Goal: Task Accomplishment & Management: Use online tool/utility

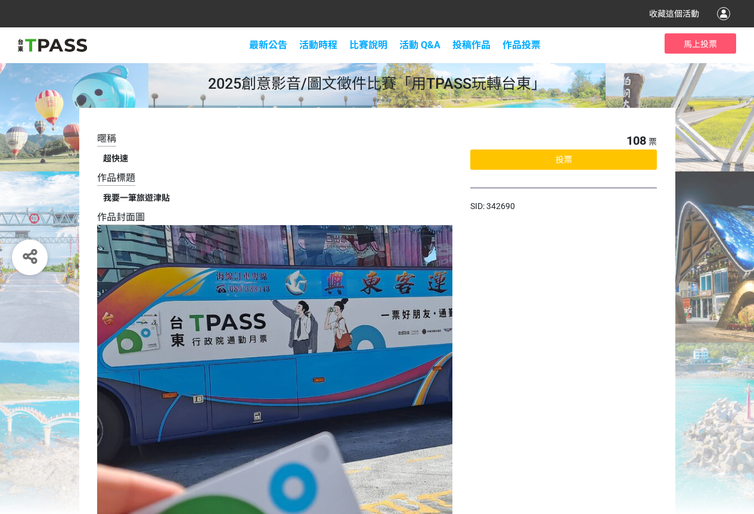
click at [566, 157] on span "投票" at bounding box center [564, 160] width 17 height 10
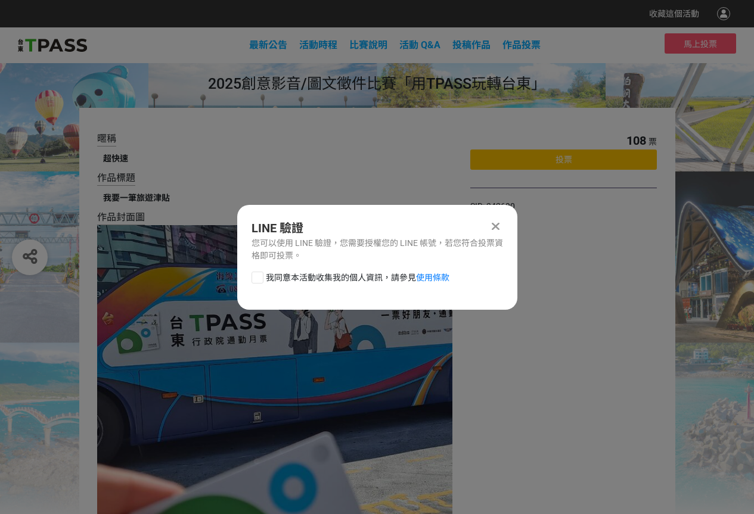
click at [296, 274] on span "我同意本活動收集我的個人資訊，請參見 使用條款" at bounding box center [358, 278] width 184 height 13
click at [260, 274] on input "我同意本活動收集我的個人資訊，請參見 使用條款" at bounding box center [256, 278] width 8 height 8
checkbox input "false"
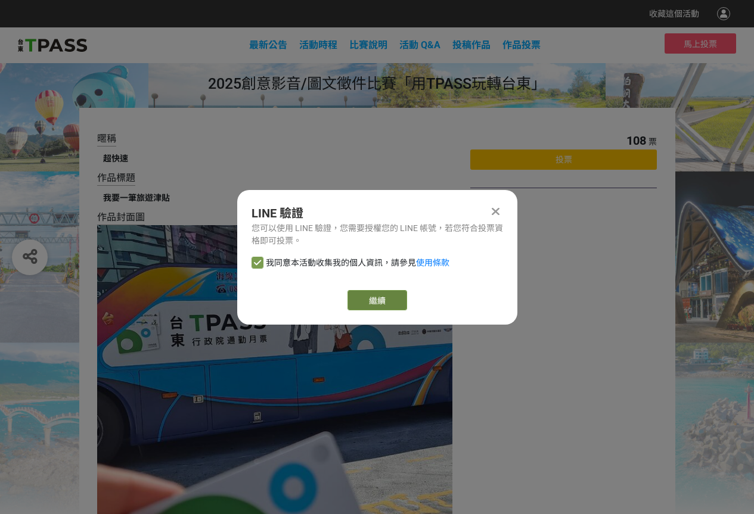
click at [381, 299] on link "繼續" at bounding box center [378, 300] width 60 height 20
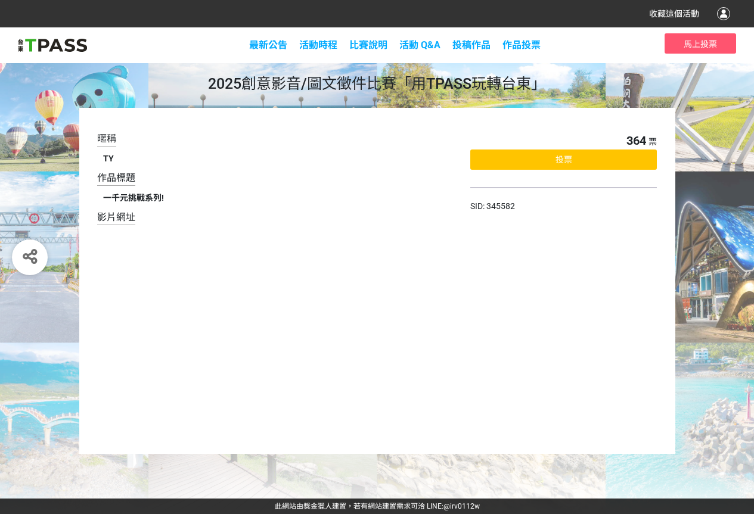
click at [582, 159] on div "投票" at bounding box center [563, 160] width 187 height 20
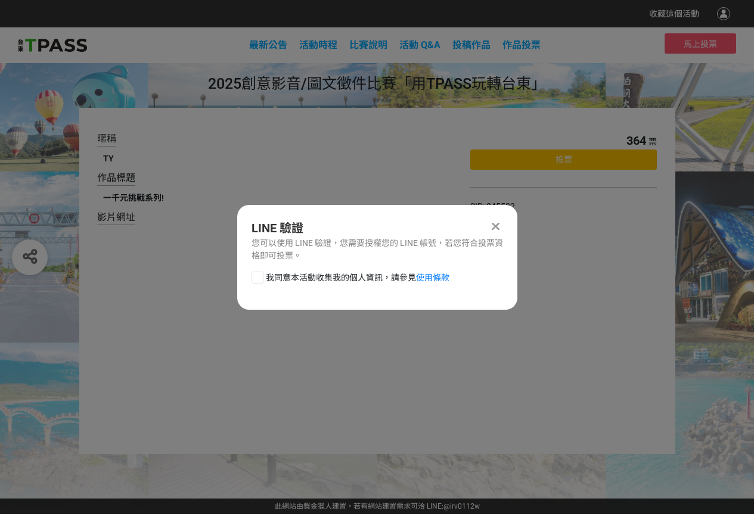
click at [263, 278] on div at bounding box center [258, 278] width 12 height 12
checkbox input "true"
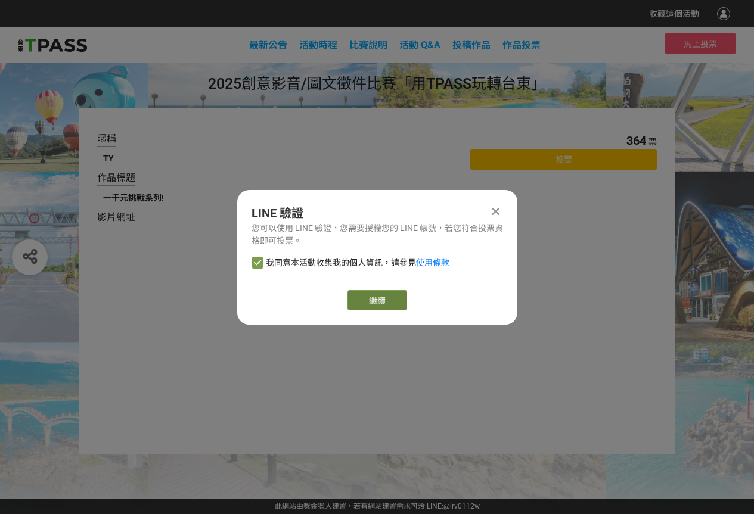
click at [400, 302] on link "繼續" at bounding box center [378, 300] width 60 height 20
